Goal: Task Accomplishment & Management: Manage account settings

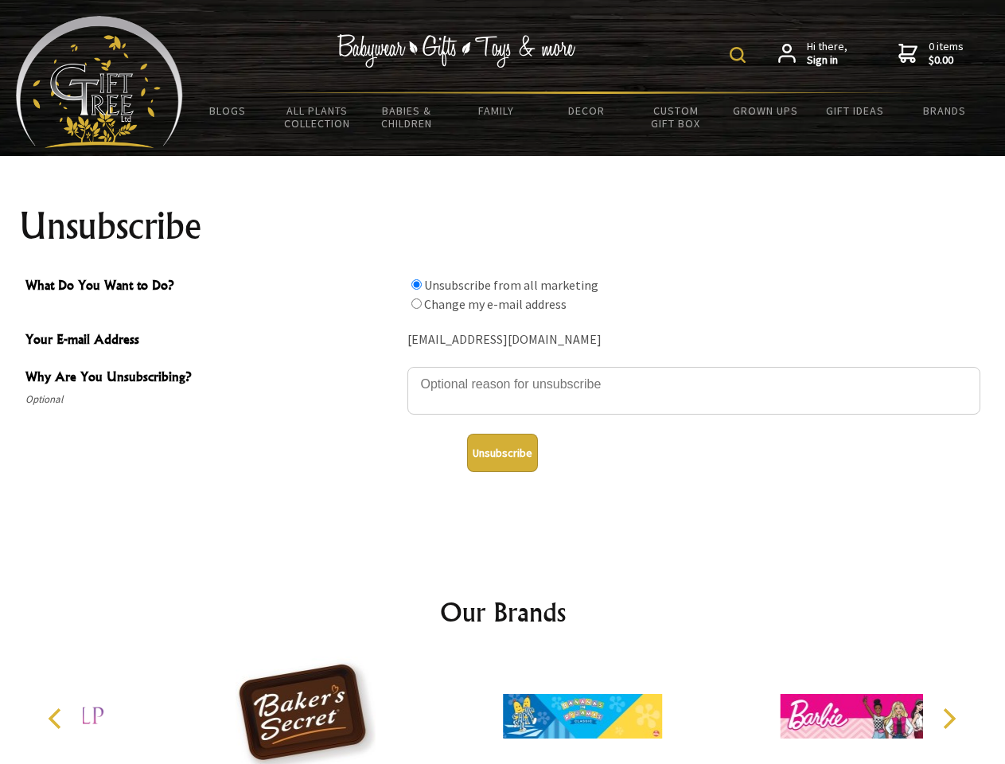
click at [740, 55] on img at bounding box center [738, 55] width 16 height 16
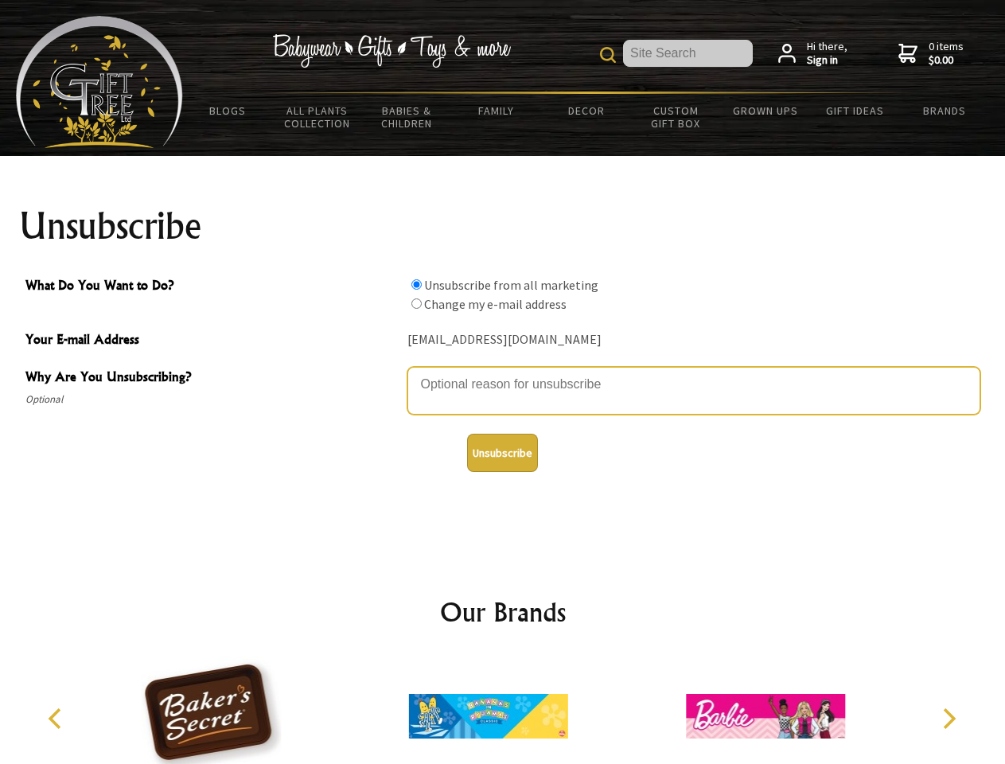
click at [503, 372] on textarea "Why Are You Unsubscribing?" at bounding box center [694, 391] width 573 height 48
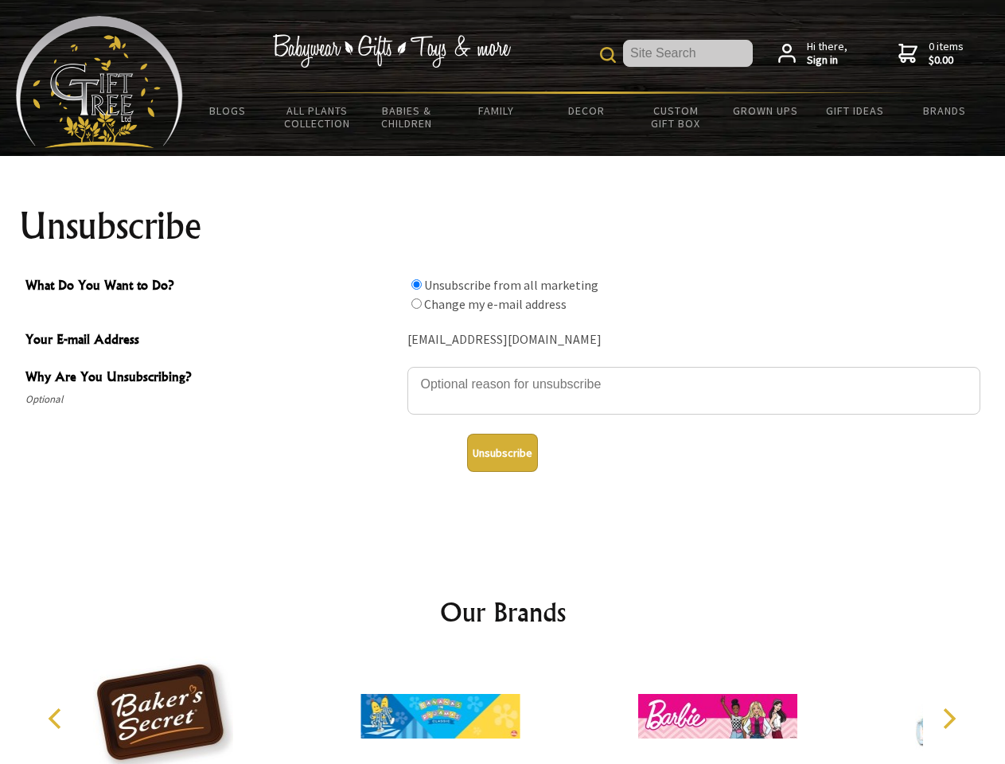
click at [416, 284] on input "What Do You Want to Do?" at bounding box center [416, 284] width 10 height 10
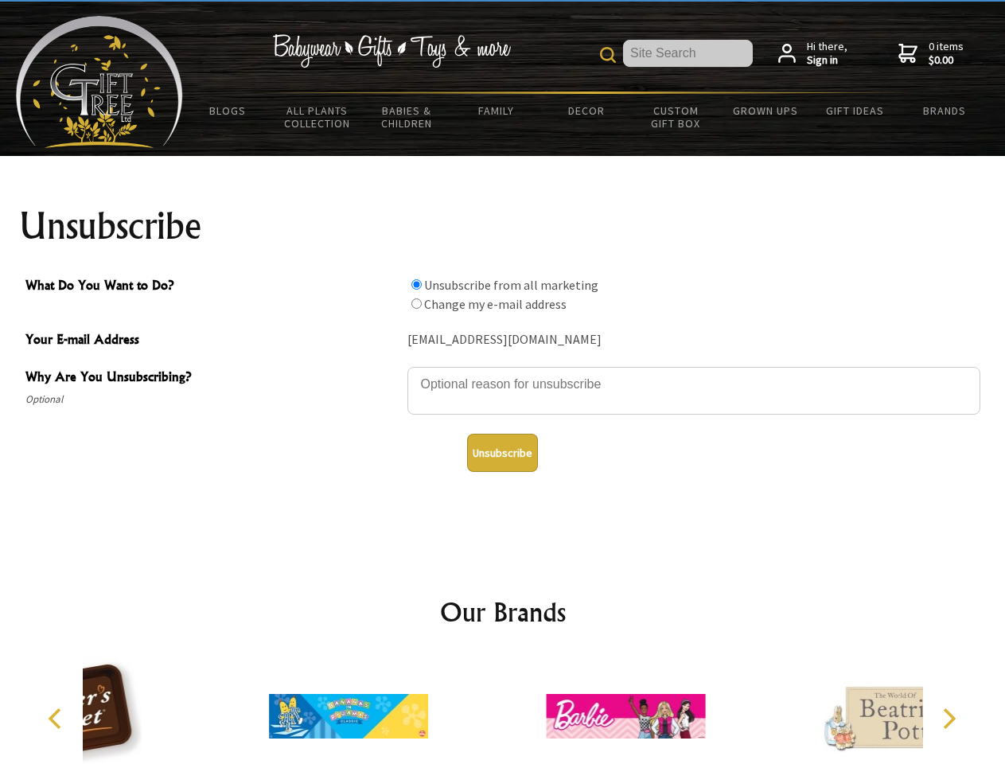
click at [416, 303] on input "What Do You Want to Do?" at bounding box center [416, 303] width 10 height 10
radio input "true"
click at [502, 453] on button "Unsubscribe" at bounding box center [502, 453] width 71 height 38
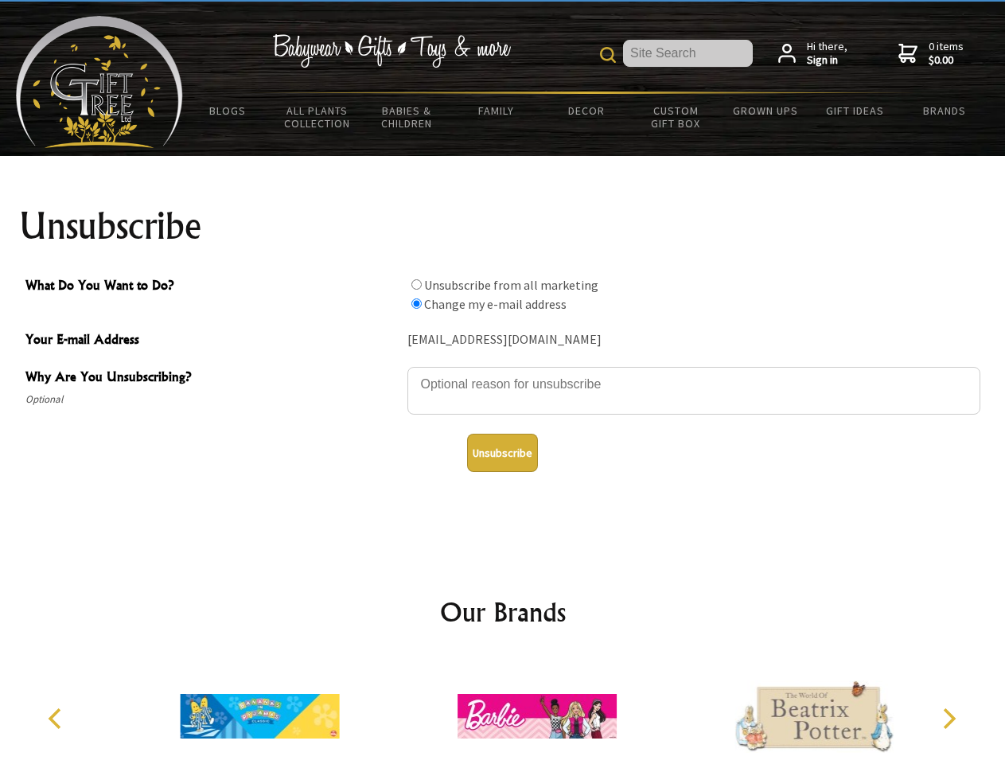
click at [57, 719] on icon "Previous" at bounding box center [56, 718] width 21 height 21
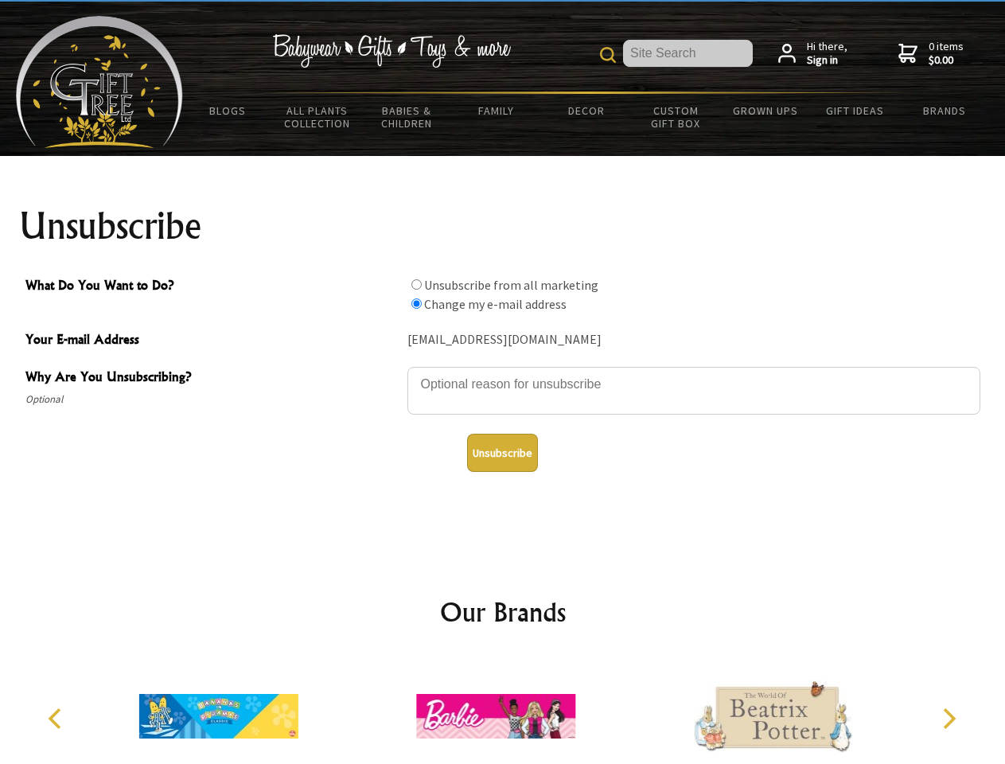
click at [949, 719] on icon "Next" at bounding box center [948, 718] width 21 height 21
